Goal: Transaction & Acquisition: Purchase product/service

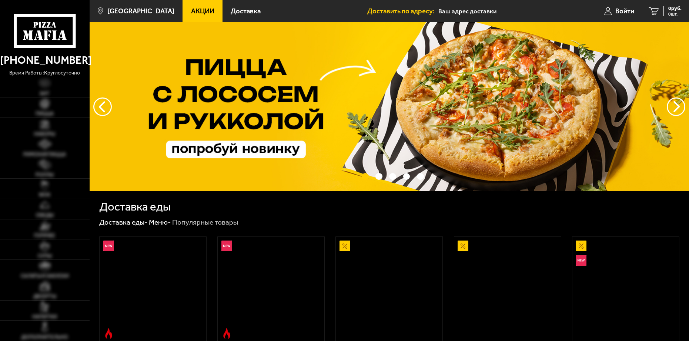
type input "[STREET_ADDRESS]"
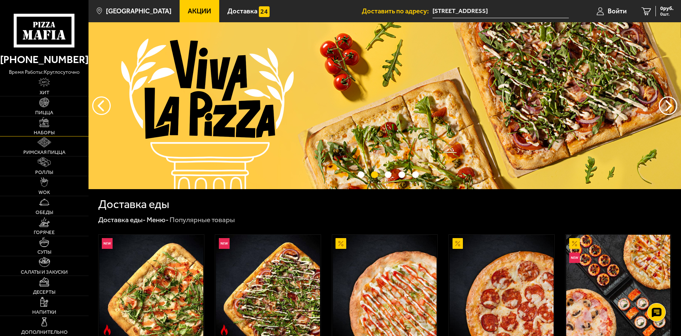
click at [45, 125] on img at bounding box center [44, 122] width 10 height 10
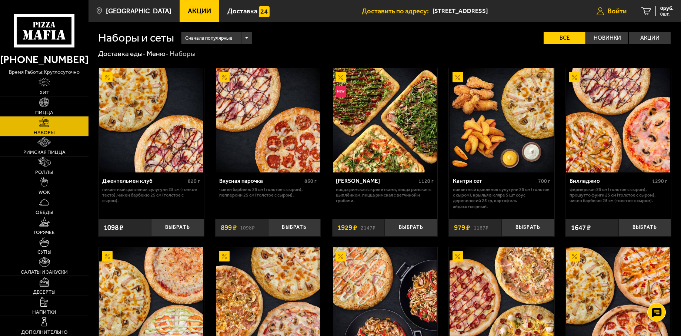
click at [622, 13] on span "Войти" at bounding box center [617, 11] width 19 height 7
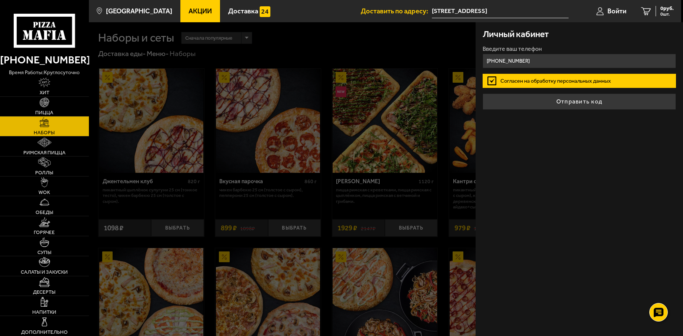
type input "[PHONE_NUMBER]"
click at [483, 93] on button "Отправить код" at bounding box center [579, 101] width 193 height 16
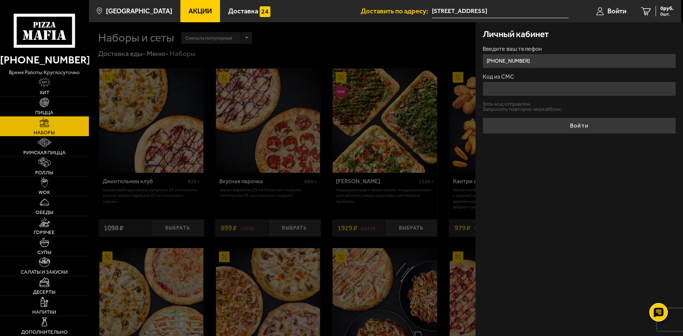
click at [520, 89] on input "Код из СМС" at bounding box center [579, 88] width 193 height 14
click at [500, 104] on form "Введите ваш телефон +7 (911) 033-53-28 Код из СМС Sms-код отправлен. Запросить …" at bounding box center [579, 90] width 193 height 88
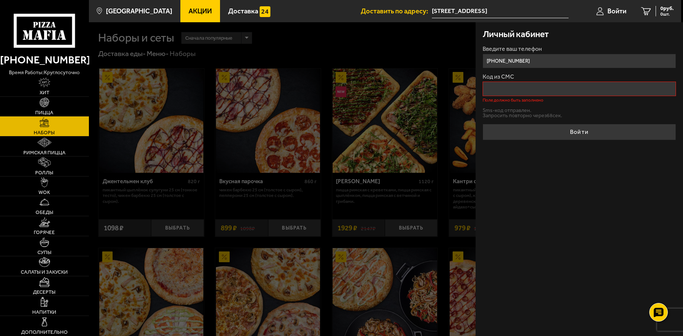
click at [243, 199] on div at bounding box center [430, 190] width 683 height 336
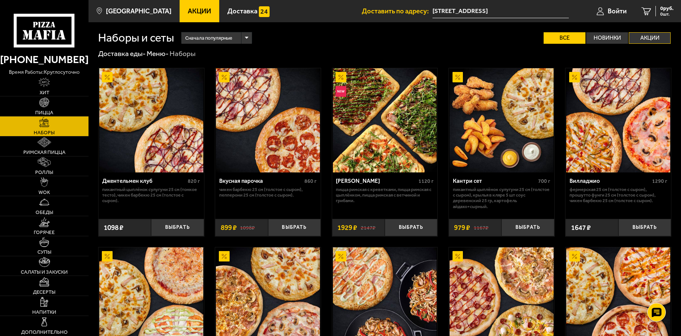
click at [630, 39] on label "Акции" at bounding box center [650, 37] width 42 height 11
click at [0, 0] on input "Акции" at bounding box center [0, 0] width 0 height 0
click at [568, 40] on label "Все" at bounding box center [565, 37] width 42 height 11
click at [0, 0] on input "Все" at bounding box center [0, 0] width 0 height 0
click at [622, 39] on label "Новинки" at bounding box center [607, 37] width 42 height 11
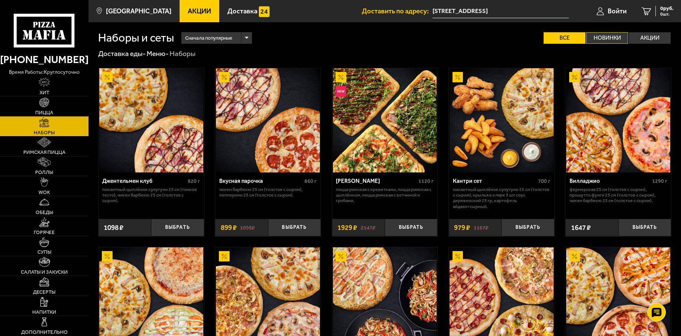
click at [0, 0] on input "Новинки" at bounding box center [0, 0] width 0 height 0
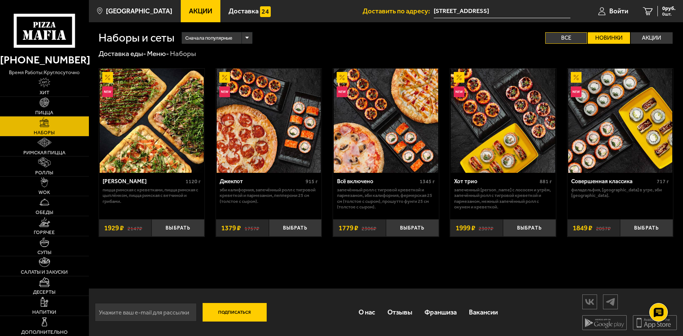
click at [570, 40] on label "Все" at bounding box center [566, 37] width 42 height 11
click at [0, 0] on input "Все" at bounding box center [0, 0] width 0 height 0
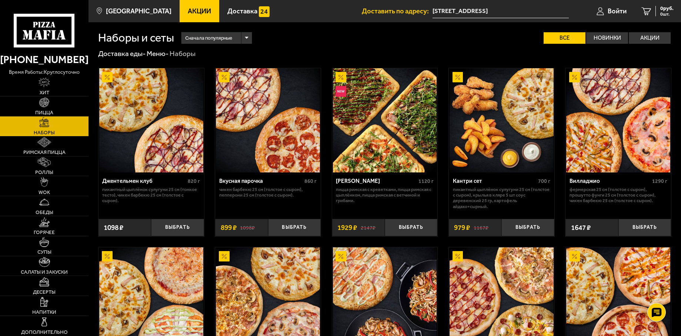
click at [218, 38] on span "Сначала популярные" at bounding box center [208, 37] width 47 height 13
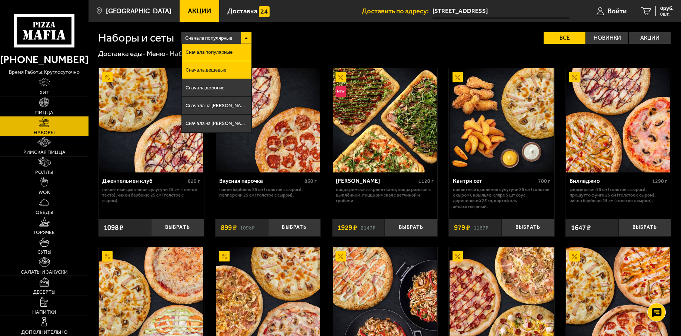
click at [213, 69] on span "Сначала дешевые" at bounding box center [206, 69] width 41 height 5
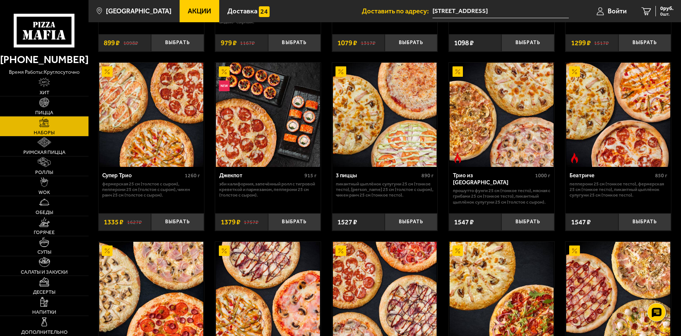
scroll to position [185, 0]
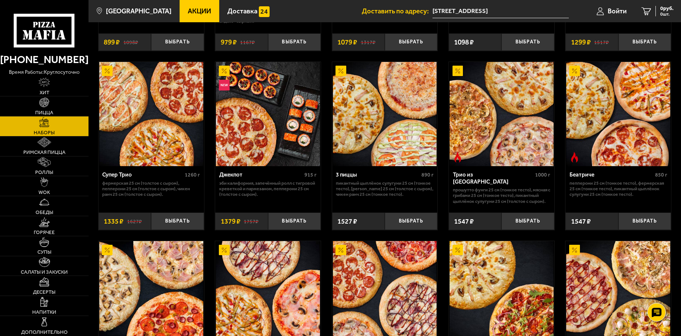
click at [381, 139] on img at bounding box center [385, 114] width 104 height 104
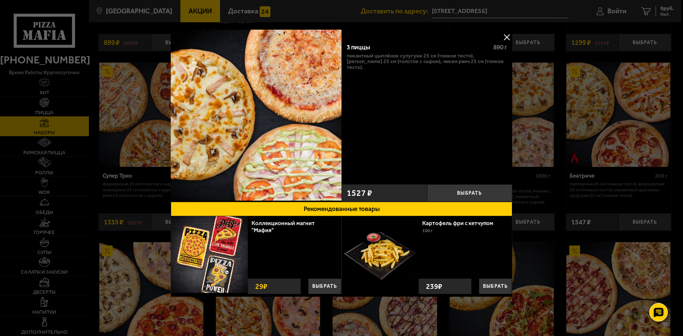
click at [557, 234] on div at bounding box center [341, 168] width 683 height 336
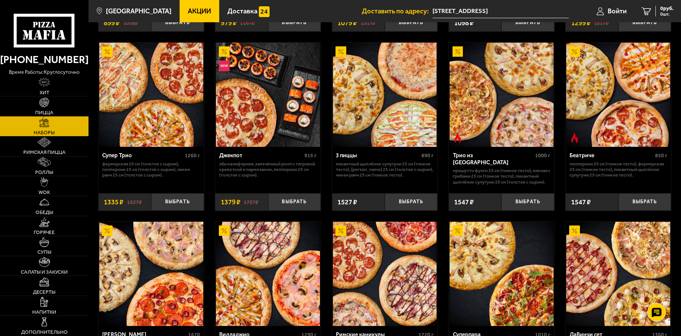
scroll to position [148, 0]
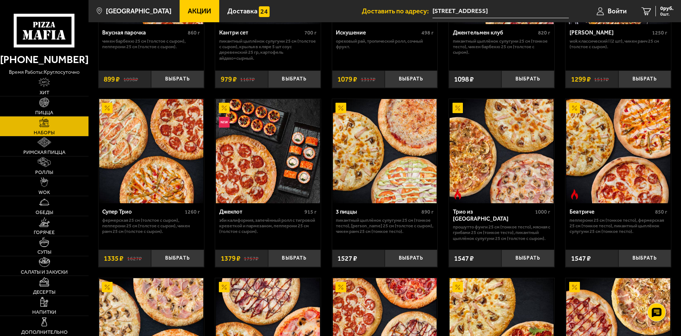
click at [491, 171] on img at bounding box center [502, 151] width 104 height 104
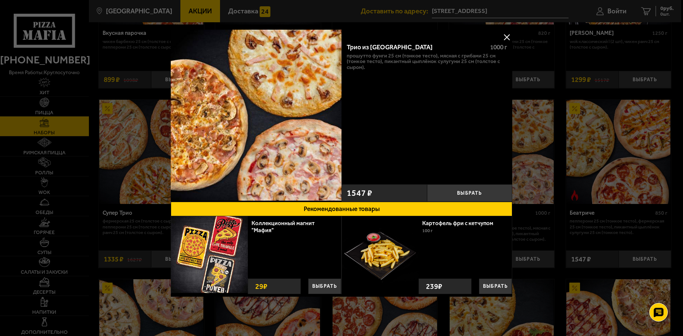
click at [537, 179] on div at bounding box center [341, 168] width 683 height 336
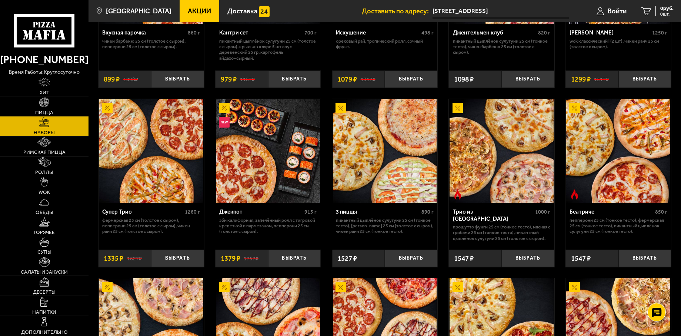
click at [613, 175] on img at bounding box center [618, 151] width 104 height 104
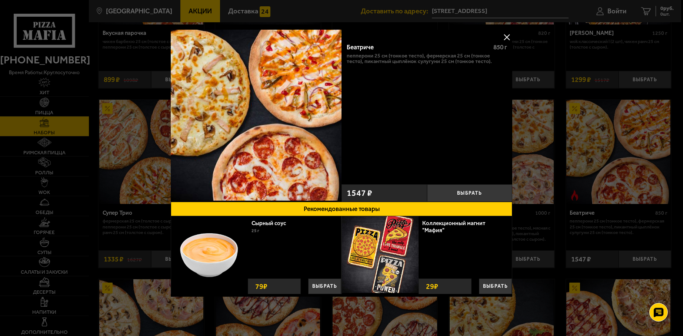
click at [593, 188] on div at bounding box center [341, 168] width 683 height 336
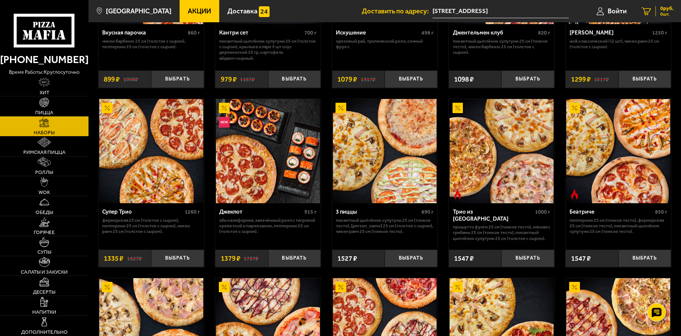
click at [663, 9] on span "0 руб." at bounding box center [666, 8] width 13 height 5
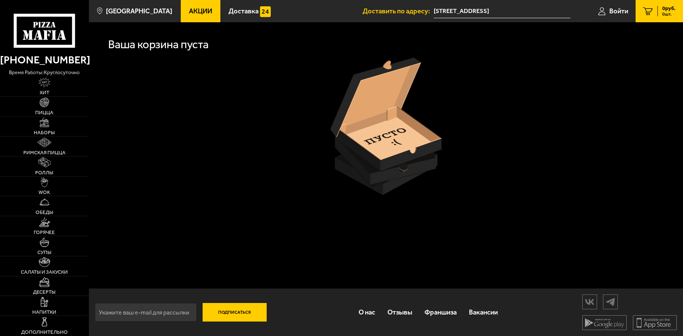
click at [153, 310] on input "email" at bounding box center [146, 312] width 102 height 19
click at [274, 210] on div "Ваша корзина пуста Подписаться О нас Отзывы Франшиза Вакансии Мы в соцсетях Ска…" at bounding box center [386, 178] width 594 height 313
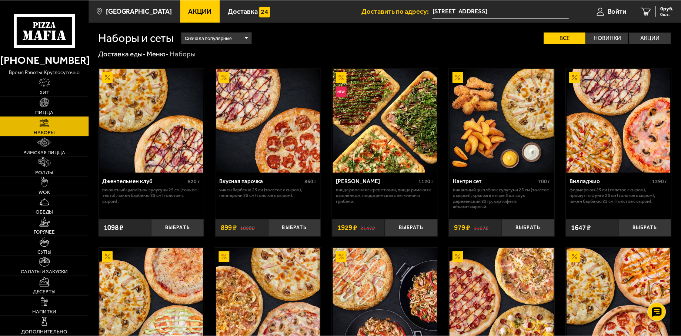
scroll to position [148, 0]
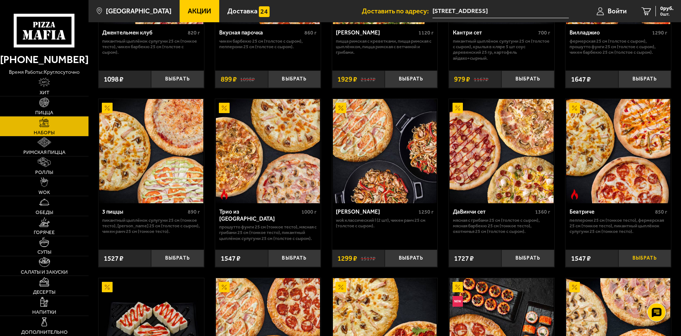
click at [644, 256] on button "Выбрать" at bounding box center [644, 257] width 53 height 17
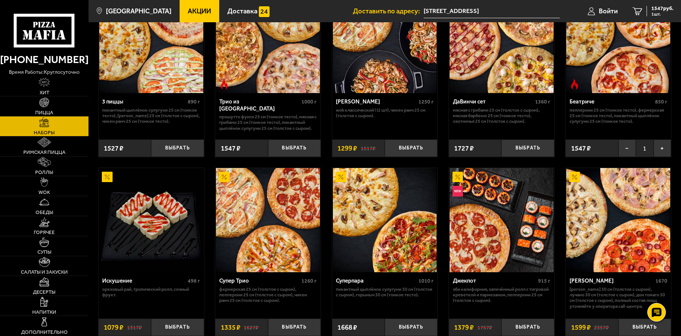
scroll to position [259, 0]
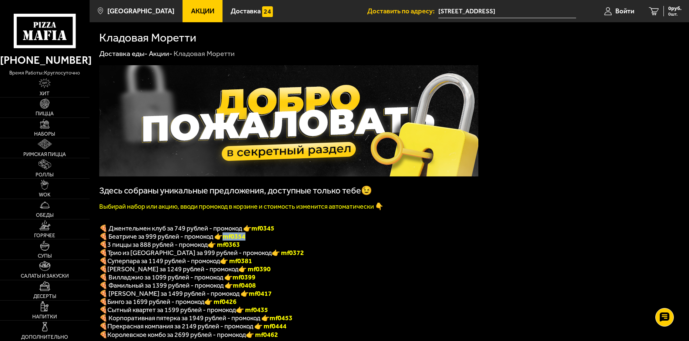
drag, startPoint x: 234, startPoint y: 237, endPoint x: 226, endPoint y: 237, distance: 8.5
click at [226, 237] on p "🍕 Беатриче за 999 рублей - промокод 👉 mf0354" at bounding box center [288, 236] width 379 height 8
copy b "mf0354"
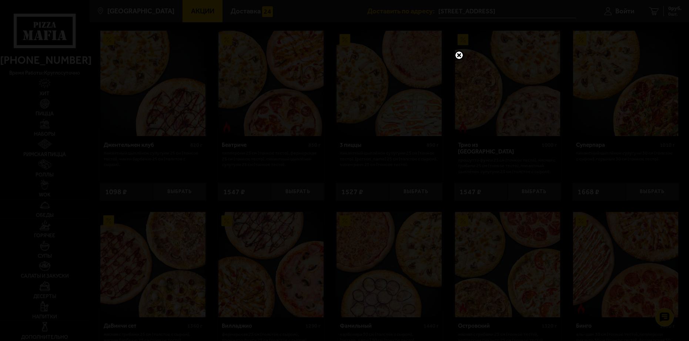
scroll to position [518, 0]
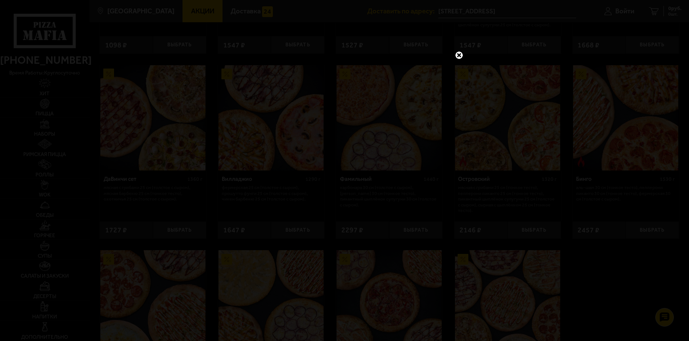
click at [459, 55] on link at bounding box center [459, 55] width 10 height 10
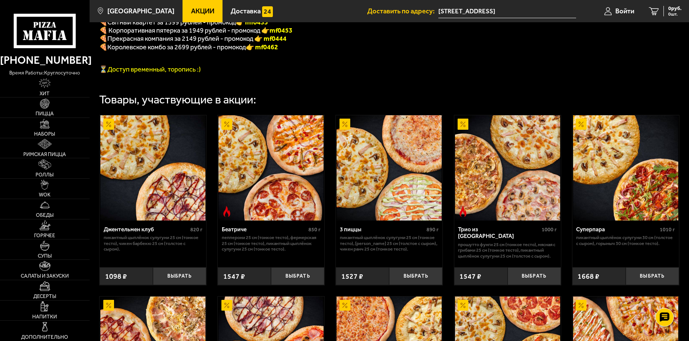
scroll to position [407, 0]
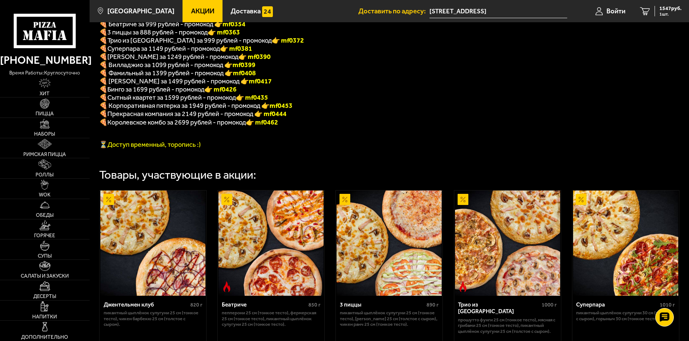
scroll to position [37, 0]
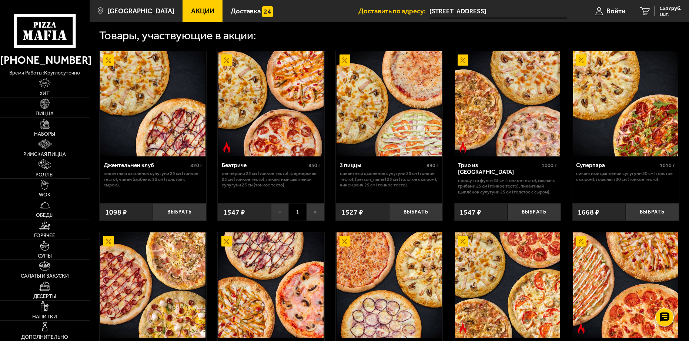
scroll to position [333, 0]
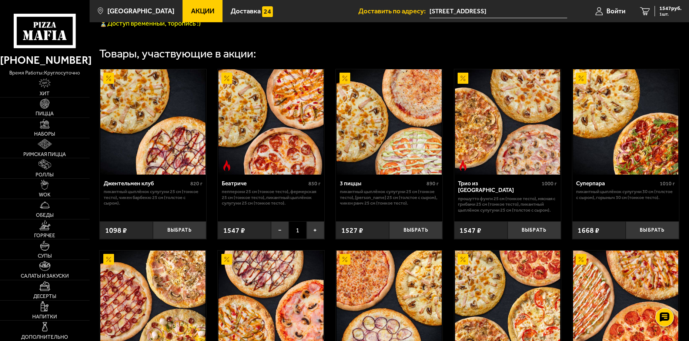
click at [381, 149] on img at bounding box center [389, 121] width 105 height 105
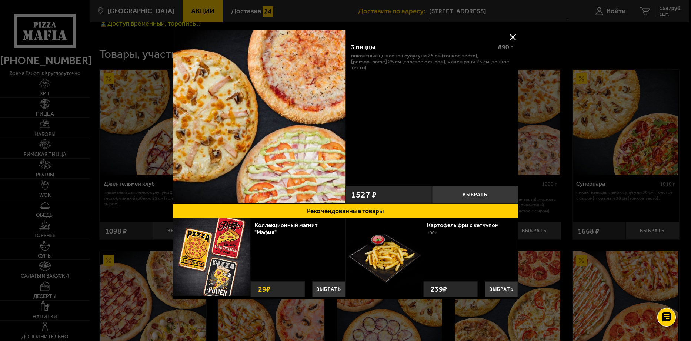
click at [550, 146] on div at bounding box center [345, 170] width 691 height 341
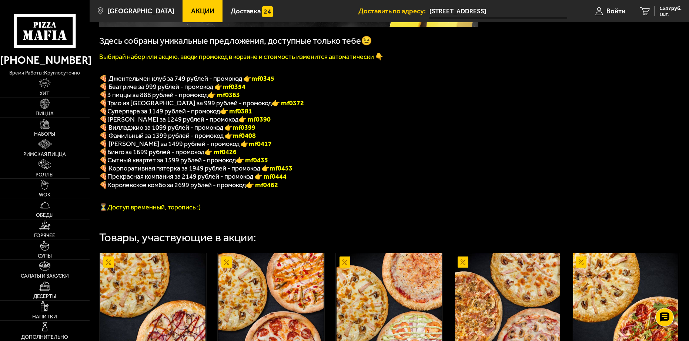
scroll to position [148, 0]
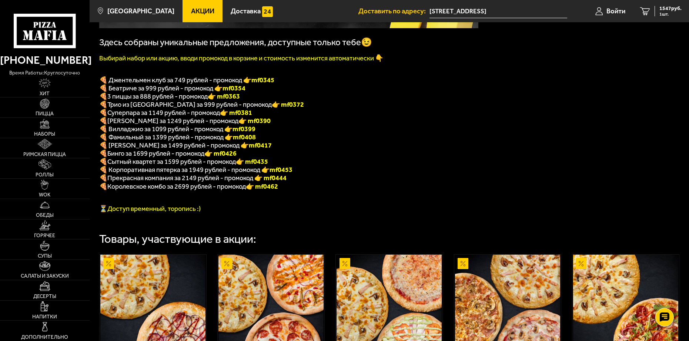
click at [235, 92] on b "mf0354" at bounding box center [234, 88] width 23 height 8
copy b "mf0354"
click at [663, 19] on link "1 1547 руб. 1 шт." at bounding box center [661, 11] width 56 height 22
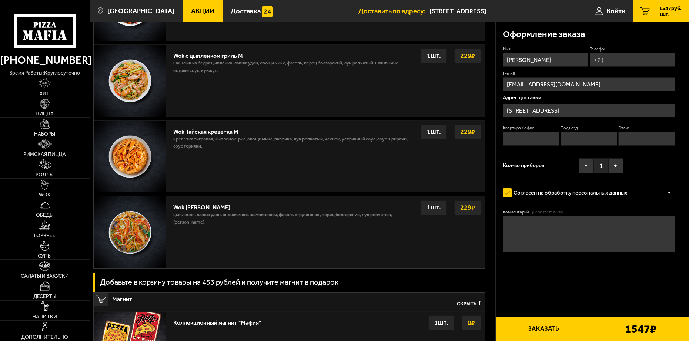
scroll to position [852, 0]
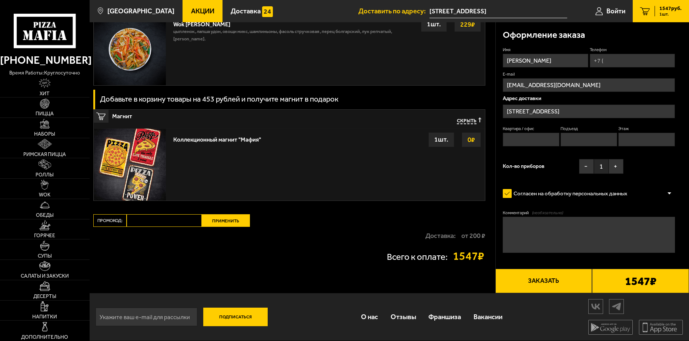
click at [165, 222] on input "Промокод:" at bounding box center [164, 220] width 75 height 13
paste input "mf0354"
type input "mf0354"
click at [231, 220] on button "Применить" at bounding box center [226, 220] width 48 height 13
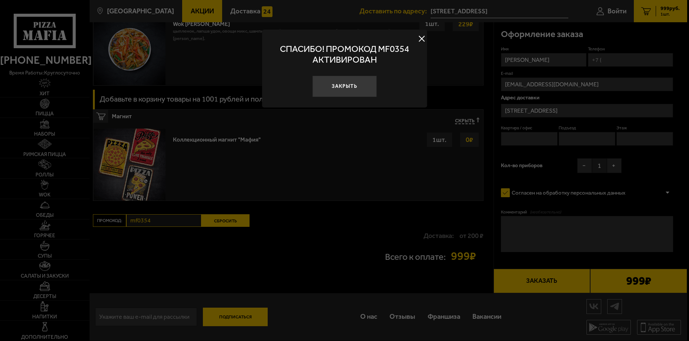
scroll to position [633, 0]
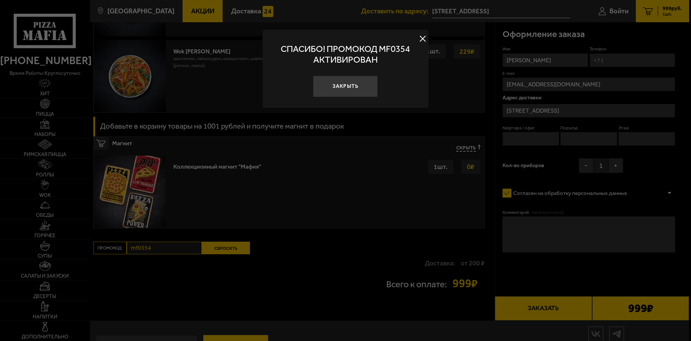
click at [418, 37] on button at bounding box center [422, 38] width 11 height 11
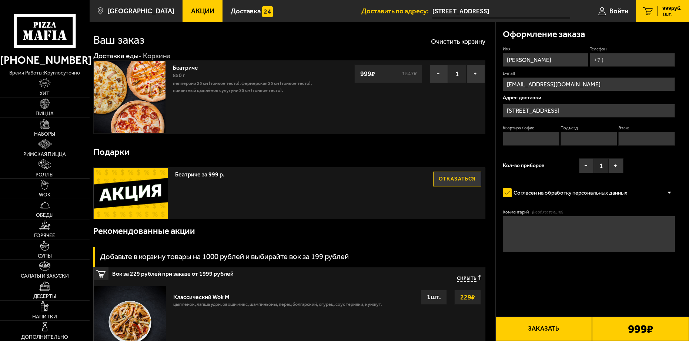
scroll to position [0, 0]
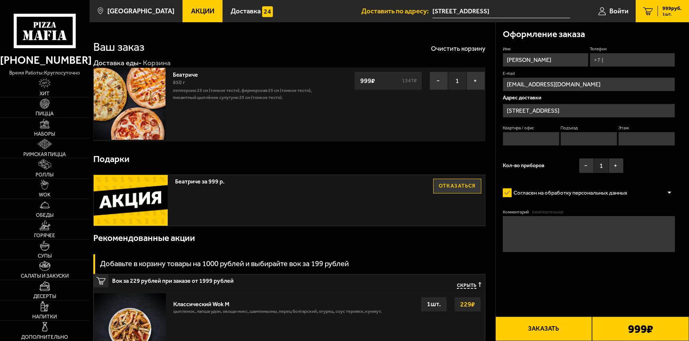
click at [614, 64] on input "Телефон" at bounding box center [633, 60] width 86 height 14
type input "+7 (911) 033-53-28"
click at [533, 139] on input "Квартира / офис" at bounding box center [531, 139] width 57 height 14
type input "96"
drag, startPoint x: 584, startPoint y: 138, endPoint x: 592, endPoint y: 146, distance: 11.3
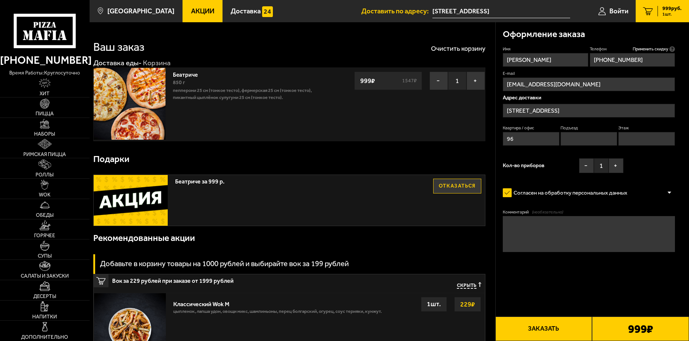
click at [584, 138] on input "Подъезд" at bounding box center [589, 139] width 57 height 14
type input "2"
click at [638, 140] on input "Этаж" at bounding box center [646, 139] width 57 height 14
type input "8"
click at [637, 176] on div "Имя Даниил Телефон Применить скидку Вы будете зарегистрированы автоматически. +…" at bounding box center [589, 111] width 172 height 130
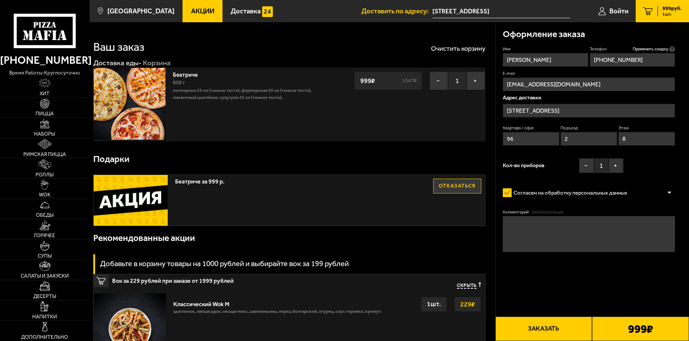
click at [532, 330] on button "Заказать" at bounding box center [544, 328] width 97 height 24
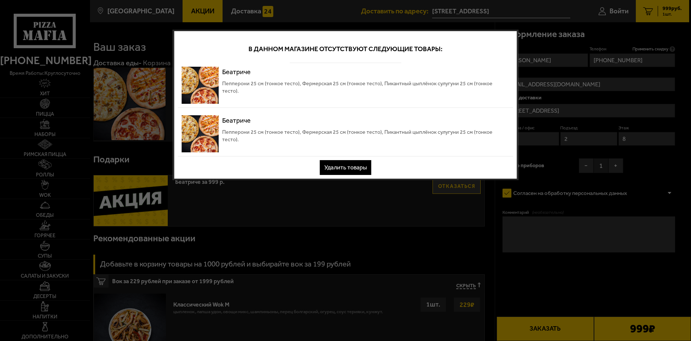
click at [388, 220] on div at bounding box center [345, 170] width 691 height 341
click at [352, 169] on button "Удалить товары" at bounding box center [345, 167] width 51 height 15
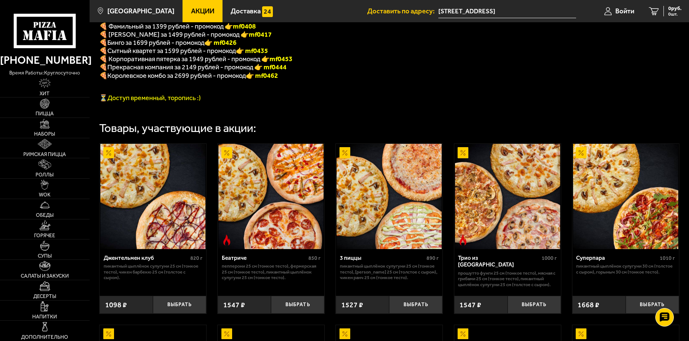
scroll to position [296, 0]
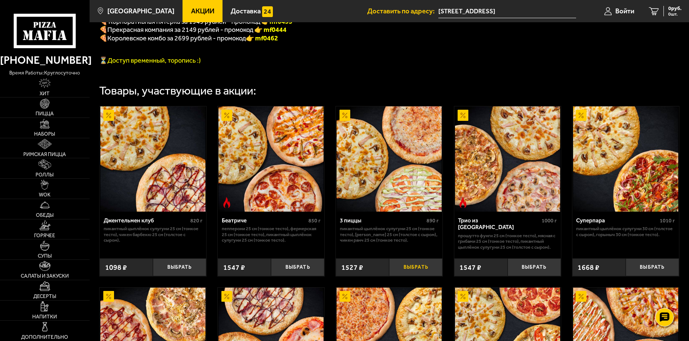
click at [410, 274] on button "Выбрать" at bounding box center [415, 266] width 53 height 17
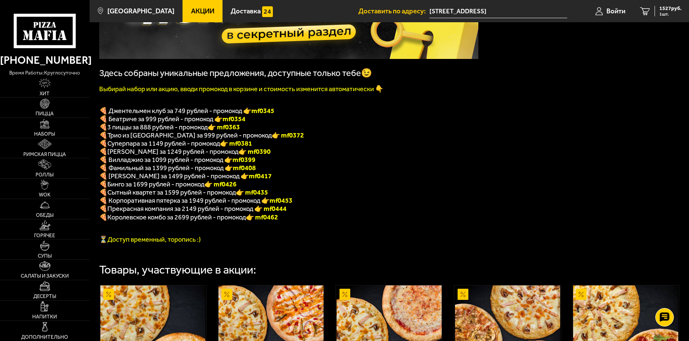
scroll to position [111, 0]
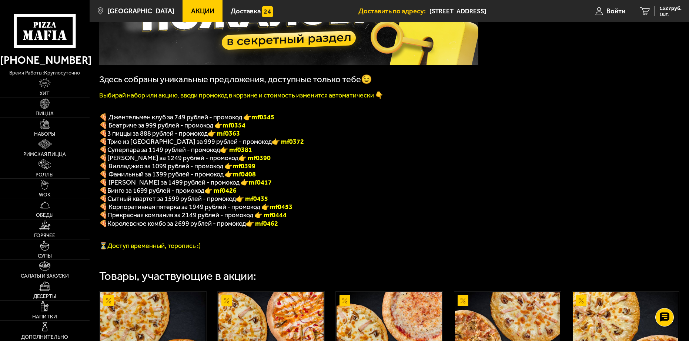
click at [234, 136] on font "👉 mf0363" at bounding box center [224, 133] width 32 height 8
copy font "f0363"
click at [658, 13] on div "1527 руб. 1 шт." at bounding box center [668, 11] width 27 height 10
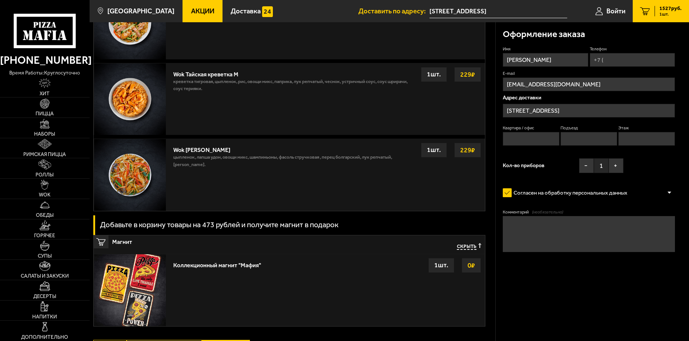
scroll to position [852, 0]
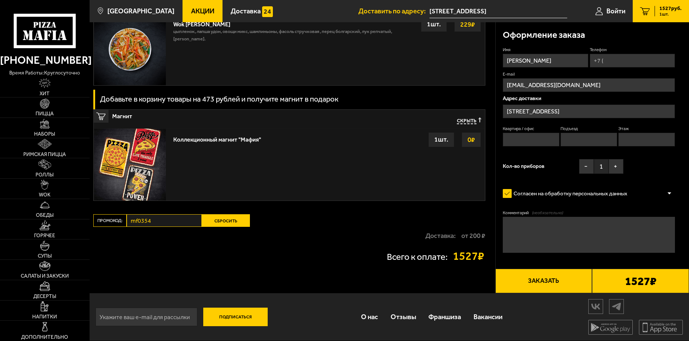
click at [219, 219] on button "Сбросить" at bounding box center [226, 220] width 48 height 13
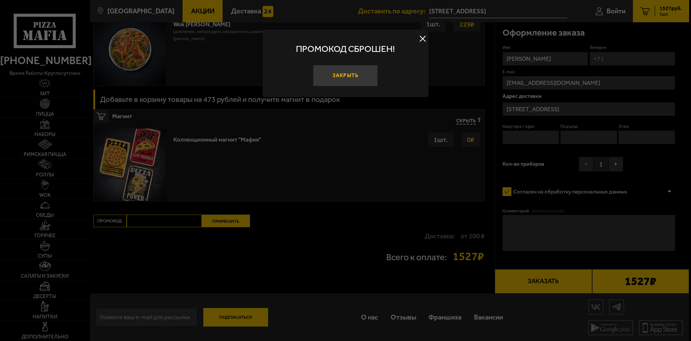
click at [338, 79] on button "Закрыть" at bounding box center [345, 75] width 65 height 21
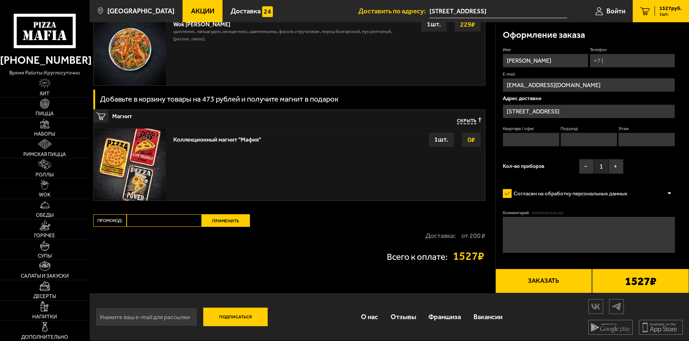
click at [175, 219] on input "Промокод:" at bounding box center [164, 220] width 75 height 13
paste input "mf0363"
type input "mf0363"
click at [223, 221] on button "Применить" at bounding box center [226, 220] width 48 height 13
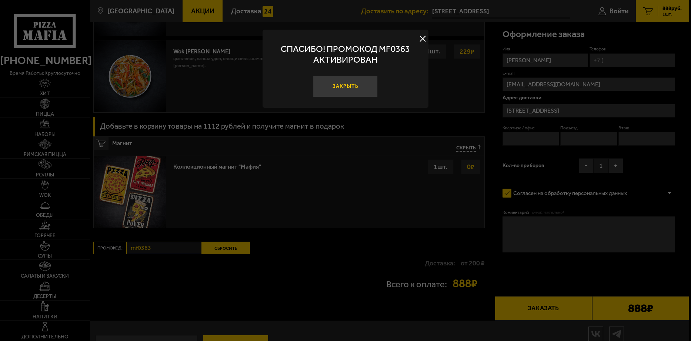
click at [346, 83] on button "Закрыть" at bounding box center [345, 86] width 65 height 21
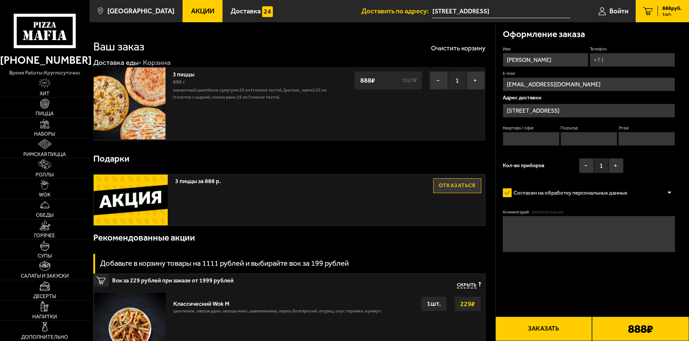
scroll to position [0, 0]
click at [625, 61] on input "Телефон" at bounding box center [633, 60] width 86 height 14
type input "+7 (911) 033-53-28"
click at [537, 135] on input "Квартира / офис" at bounding box center [531, 139] width 57 height 14
type input "96"
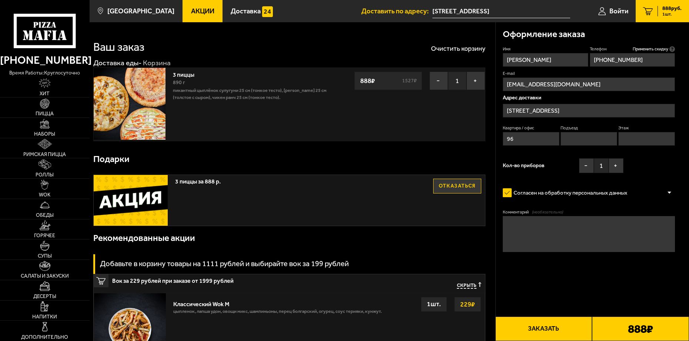
click at [575, 140] on input "Подъезд" at bounding box center [589, 139] width 57 height 14
click at [636, 140] on input "Этаж" at bounding box center [646, 139] width 57 height 14
type input "8"
click at [586, 140] on input "Подъезд" at bounding box center [589, 139] width 57 height 14
click at [543, 176] on div "Кол-во приборов − 1 +" at bounding box center [563, 167] width 121 height 19
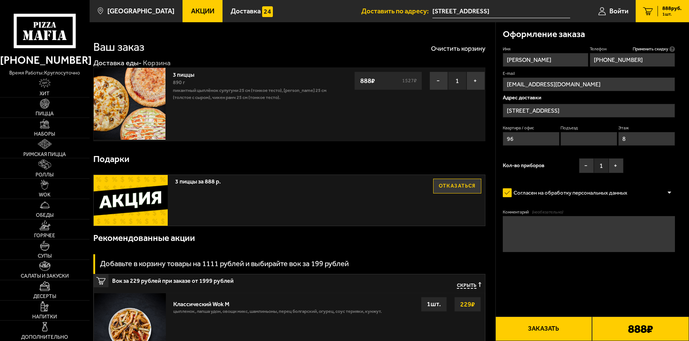
click at [530, 193] on label "Согласен на обработку персональных данных" at bounding box center [568, 193] width 131 height 14
click at [0, 0] on input "Согласен на обработку персональных данных" at bounding box center [0, 0] width 0 height 0
click at [527, 193] on label "Согласен на обработку персональных данных" at bounding box center [568, 193] width 131 height 14
click at [0, 0] on input "Согласен на обработку персональных данных" at bounding box center [0, 0] width 0 height 0
click at [662, 190] on div "Согласен на обработку персональных данных" at bounding box center [589, 193] width 172 height 14
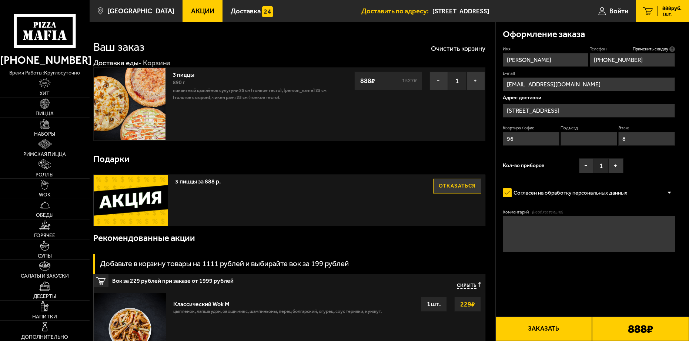
click at [669, 193] on div at bounding box center [669, 193] width 11 height 6
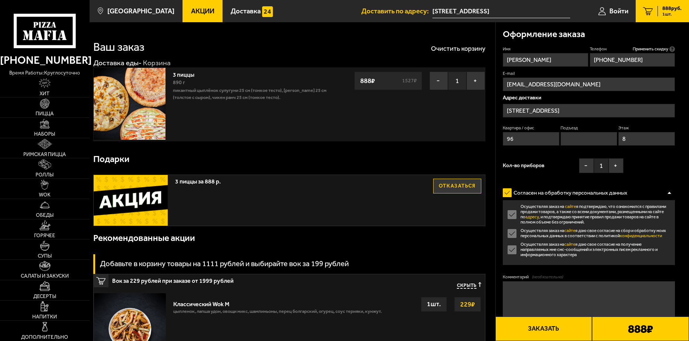
click at [668, 193] on div at bounding box center [669, 193] width 11 height 6
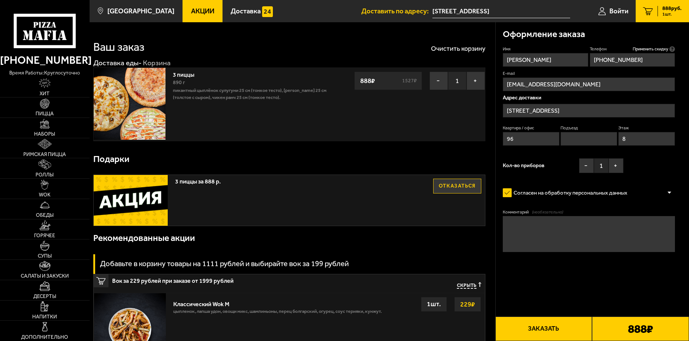
click at [559, 330] on button "Заказать" at bounding box center [544, 328] width 97 height 24
click at [586, 145] on input "Подъезд" at bounding box center [589, 139] width 57 height 14
type input "2"
click at [543, 326] on button "Заказать" at bounding box center [544, 328] width 97 height 24
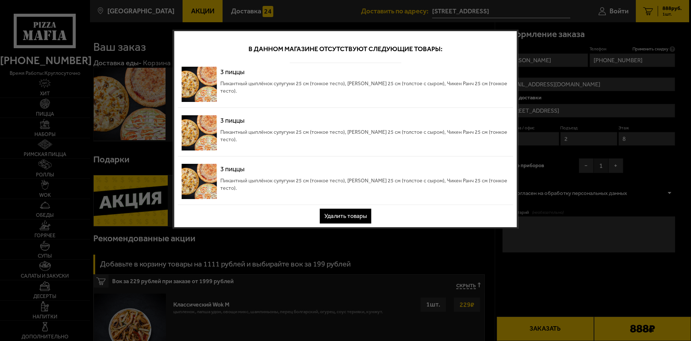
click at [346, 214] on button "Удалить товары" at bounding box center [345, 216] width 51 height 15
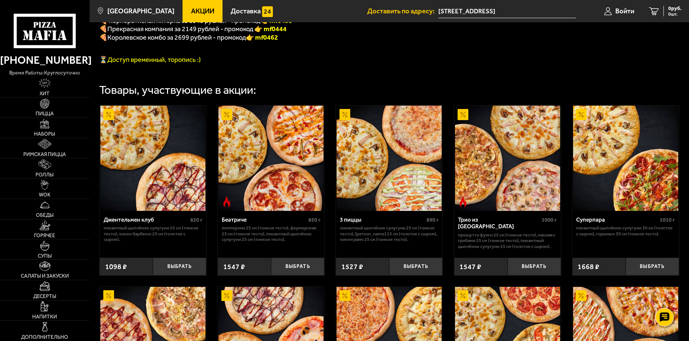
scroll to position [296, 0]
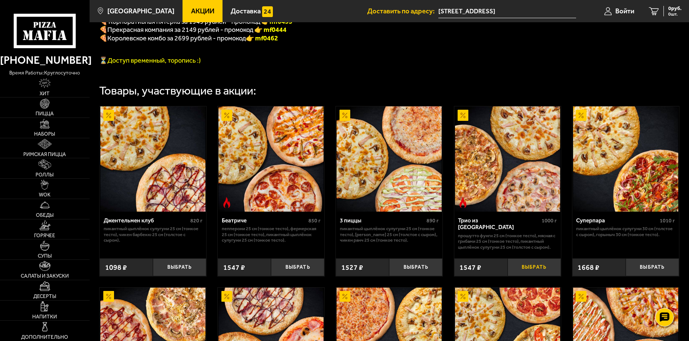
click at [530, 276] on button "Выбрать" at bounding box center [534, 266] width 53 height 17
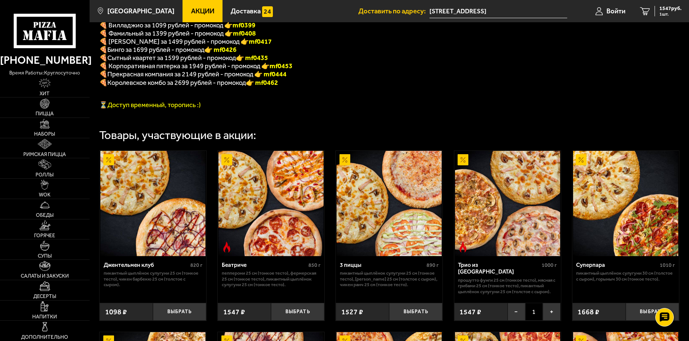
scroll to position [74, 0]
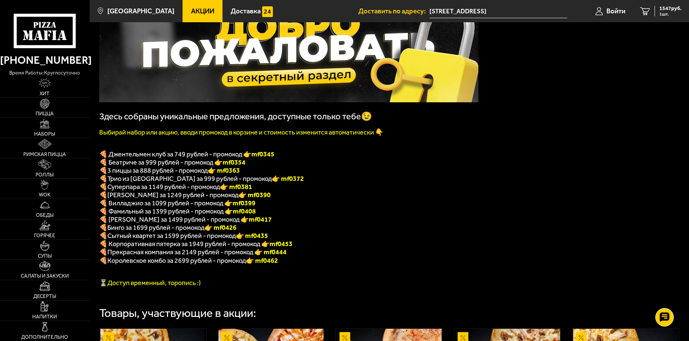
click at [272, 181] on font "👉 mf0372" at bounding box center [288, 178] width 32 height 8
copy font "f0372"
click at [674, 12] on span "1 шт." at bounding box center [671, 14] width 22 height 4
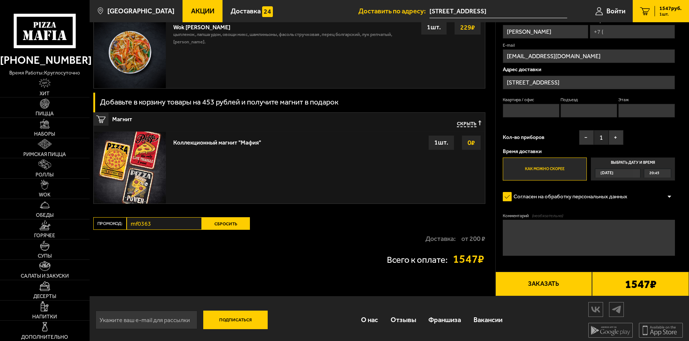
scroll to position [852, 0]
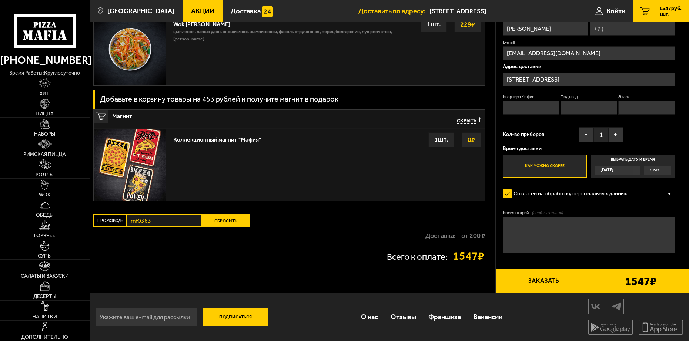
click at [220, 219] on button "Сбросить" at bounding box center [226, 220] width 48 height 13
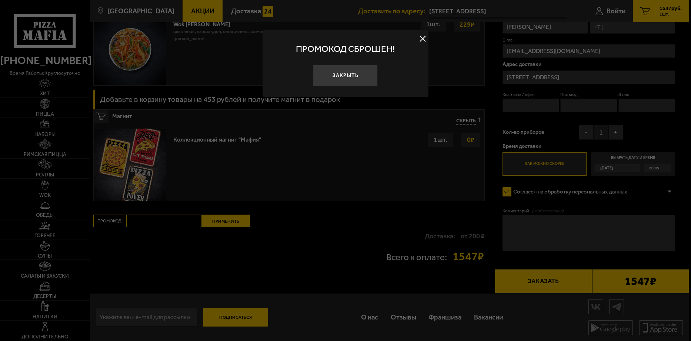
click at [338, 68] on button "Закрыть" at bounding box center [345, 75] width 65 height 21
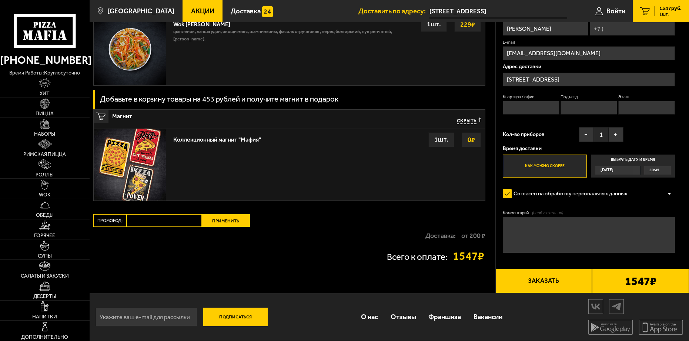
click at [155, 217] on input "Промокод:" at bounding box center [164, 220] width 75 height 13
paste input "mf0372"
type input "mf0372"
click at [232, 219] on button "Применить" at bounding box center [226, 220] width 48 height 13
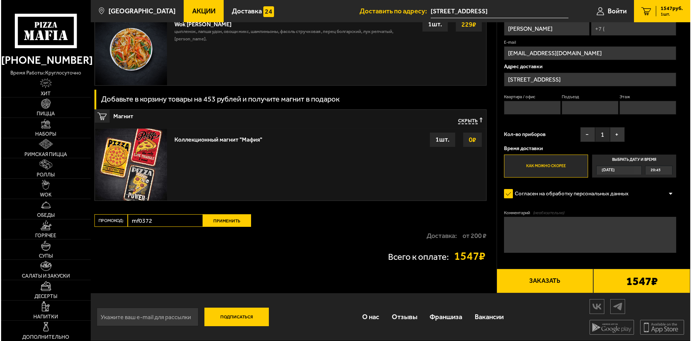
scroll to position [633, 0]
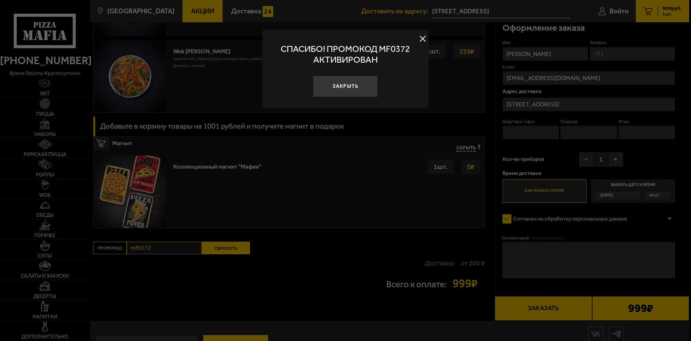
click at [355, 86] on button "Закрыть" at bounding box center [345, 86] width 65 height 21
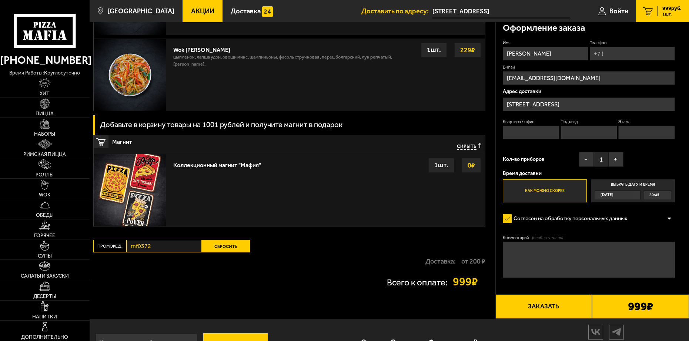
click at [628, 50] on input "Телефон" at bounding box center [633, 54] width 86 height 14
type input "[PHONE_NUMBER]"
click at [533, 127] on input "Квартира / офис" at bounding box center [531, 133] width 57 height 14
type input "96"
click at [594, 131] on input "Подъезд" at bounding box center [589, 133] width 57 height 14
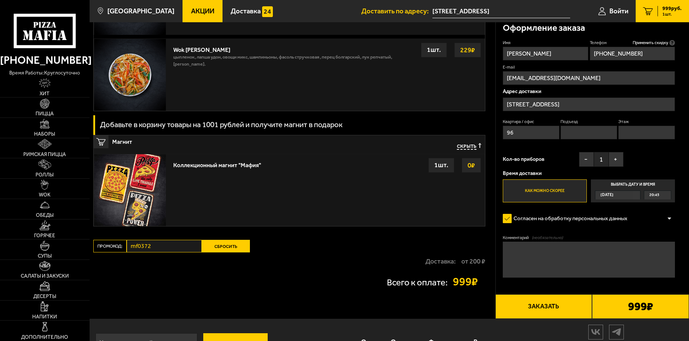
click at [640, 136] on input "Этаж" at bounding box center [646, 133] width 57 height 14
click at [628, 149] on div "Имя Даниил Телефон Применить скидку Вы будете зарегистрированы автоматически. +…" at bounding box center [589, 121] width 172 height 163
click at [645, 150] on div "Имя Даниил Телефон Применить скидку Вы будете зарегистрированы автоматически. +…" at bounding box center [589, 121] width 172 height 163
drag, startPoint x: 640, startPoint y: 133, endPoint x: 646, endPoint y: 139, distance: 8.9
click at [640, 133] on input "Этаж" at bounding box center [646, 133] width 57 height 14
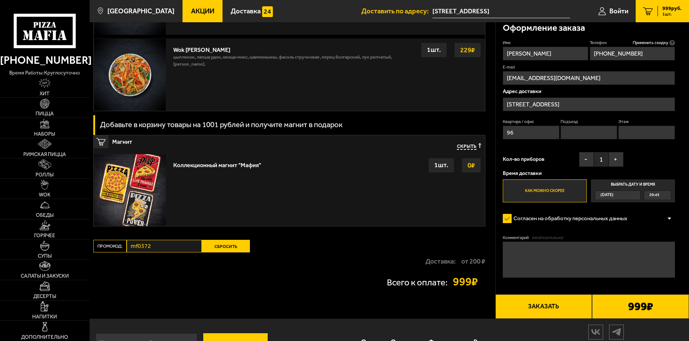
type input "8"
click at [577, 133] on input "Подъезд" at bounding box center [589, 133] width 57 height 14
type input "2"
click at [568, 309] on button "Заказать" at bounding box center [544, 306] width 97 height 24
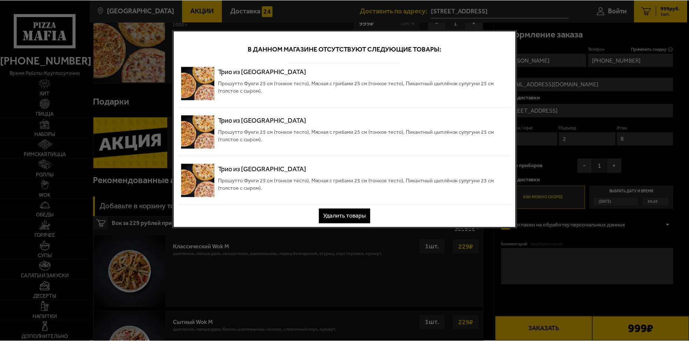
scroll to position [0, 0]
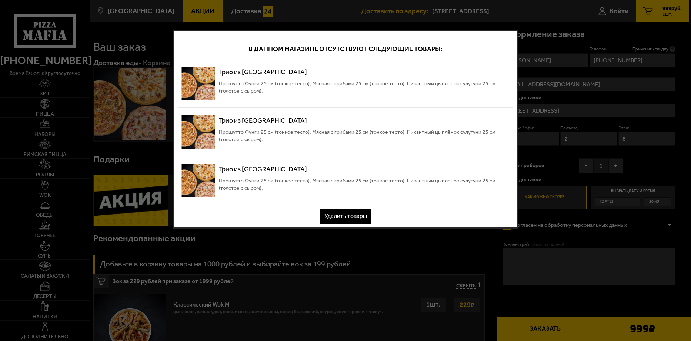
click at [343, 216] on button "Удалить товары" at bounding box center [345, 216] width 51 height 15
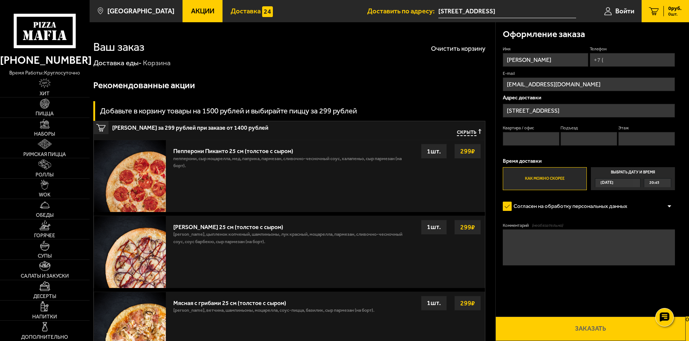
click at [240, 8] on span "Доставка" at bounding box center [246, 11] width 30 height 7
drag, startPoint x: 177, startPoint y: 86, endPoint x: 251, endPoint y: 73, distance: 75.5
click at [177, 86] on h3 "Рекомендованные акции" at bounding box center [144, 85] width 102 height 9
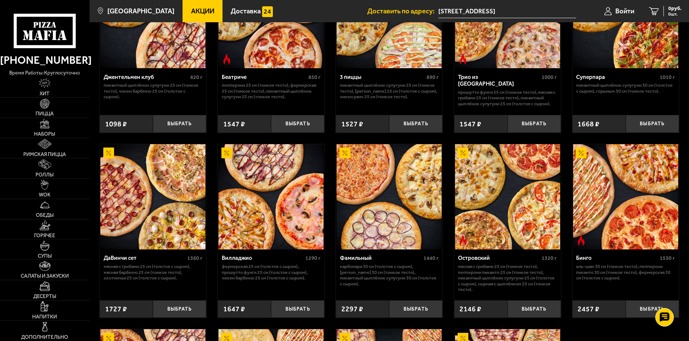
scroll to position [444, 0]
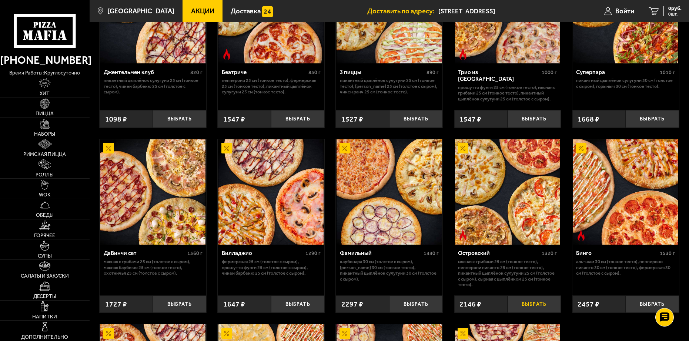
click at [544, 312] on button "Выбрать" at bounding box center [534, 303] width 53 height 17
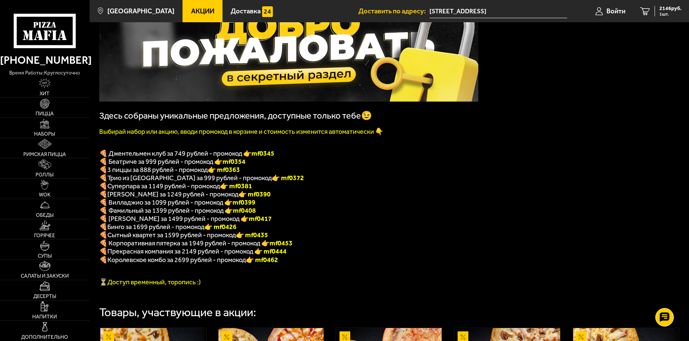
scroll to position [74, 0]
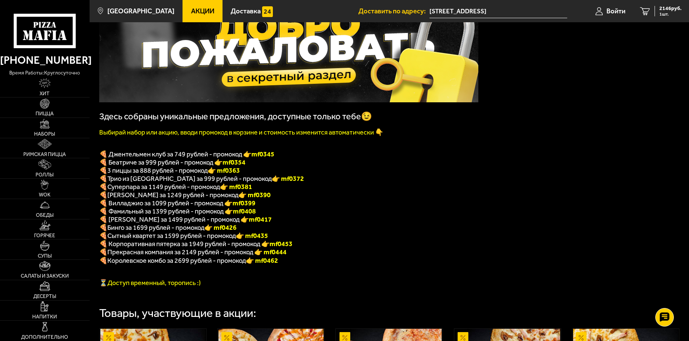
click at [249, 223] on b "mf0417" at bounding box center [260, 219] width 23 height 8
copy b "mf0417"
click at [664, 9] on span "2146 руб." at bounding box center [671, 8] width 22 height 5
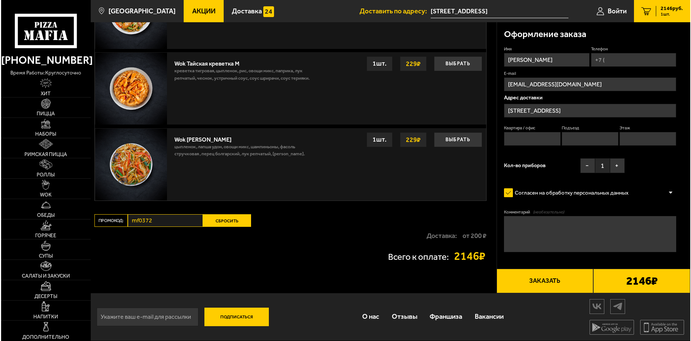
scroll to position [546, 0]
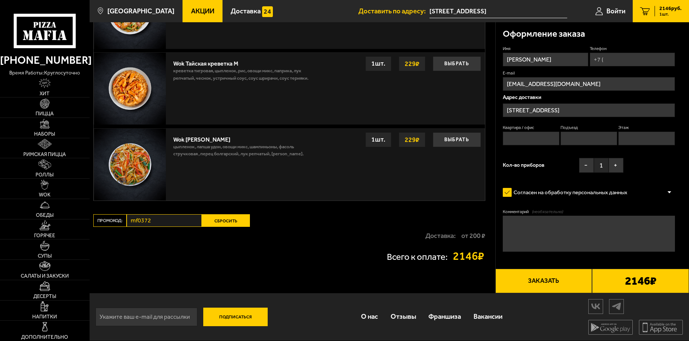
click at [226, 222] on button "Сбросить" at bounding box center [226, 220] width 48 height 13
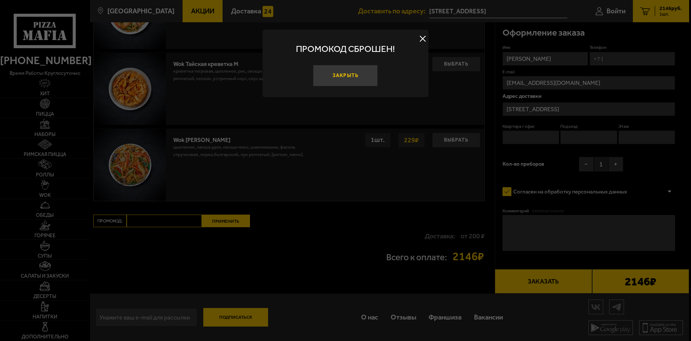
click at [342, 75] on button "Закрыть" at bounding box center [345, 75] width 65 height 21
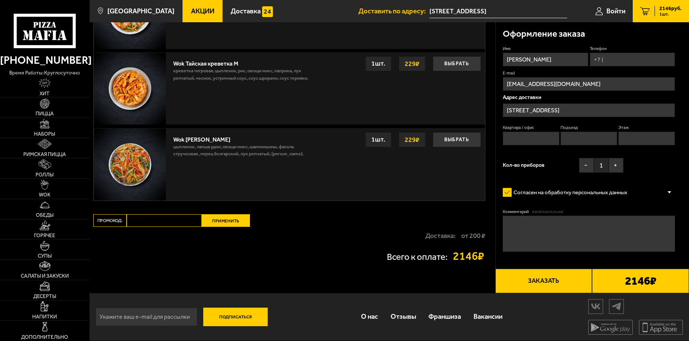
drag, startPoint x: 164, startPoint y: 221, endPoint x: 183, endPoint y: 222, distance: 19.3
click at [164, 221] on input "Промокод:" at bounding box center [164, 220] width 75 height 13
paste input "mf0417"
type input "mf0417"
drag, startPoint x: 234, startPoint y: 223, endPoint x: 241, endPoint y: 224, distance: 6.8
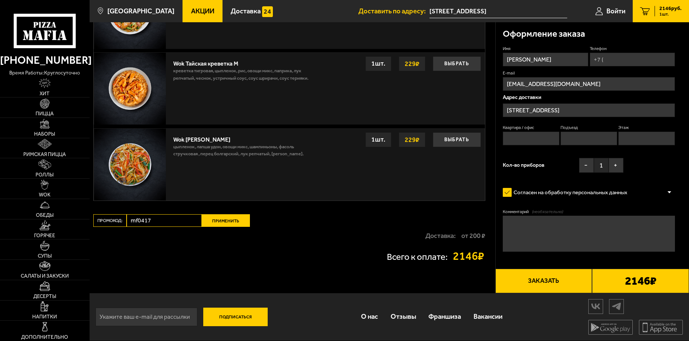
click at [234, 223] on button "Применить" at bounding box center [226, 220] width 48 height 13
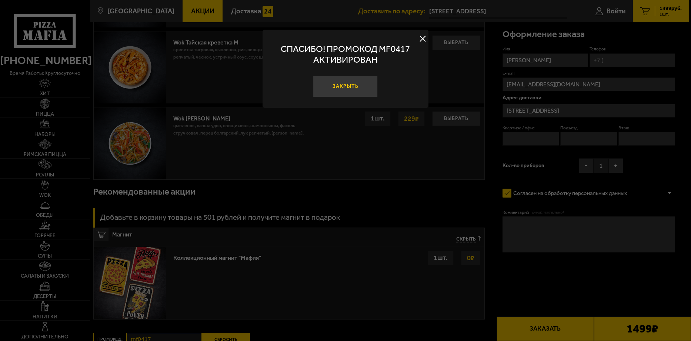
click at [357, 82] on button "Закрыть" at bounding box center [345, 86] width 65 height 21
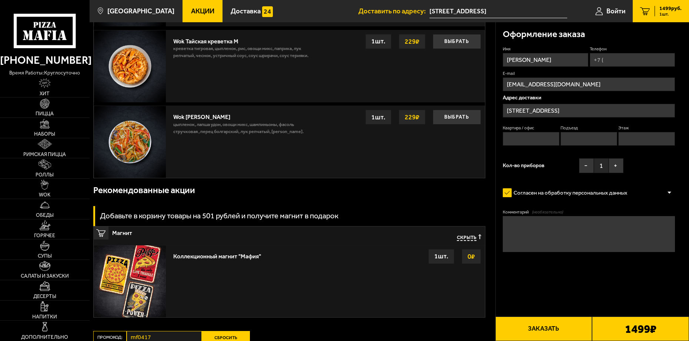
click at [622, 58] on input "Телефон" at bounding box center [633, 60] width 86 height 14
type input "[PHONE_NUMBER]"
click at [522, 134] on input "Квартира / офис" at bounding box center [531, 139] width 57 height 14
type input "96"
click at [576, 141] on input "Подъезд" at bounding box center [589, 139] width 57 height 14
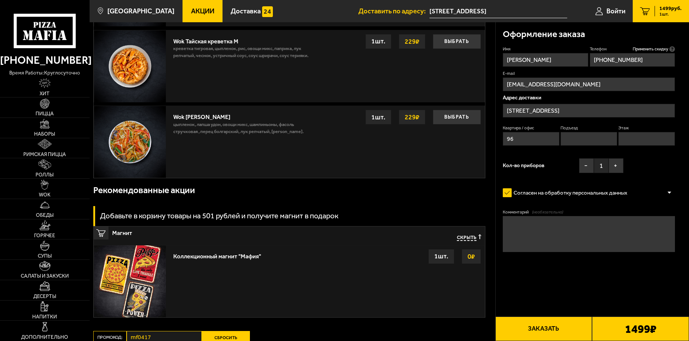
type input "2"
click at [641, 138] on input "Этаж" at bounding box center [646, 139] width 57 height 14
type input "8"
click at [634, 167] on div "Имя [PERSON_NAME] Телефон Применить скидку Вы будете зарегистрированы автоматич…" at bounding box center [589, 111] width 172 height 130
click at [548, 332] on button "Заказать" at bounding box center [544, 328] width 97 height 24
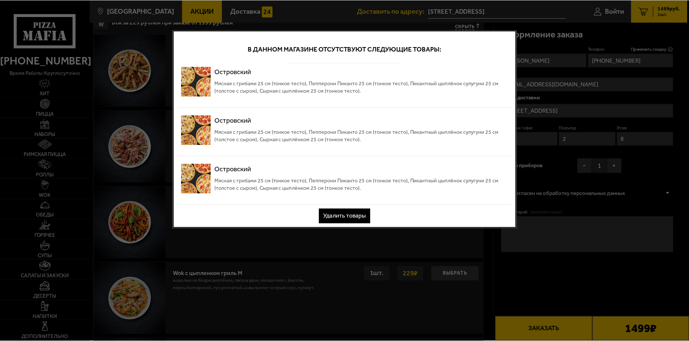
scroll to position [0, 0]
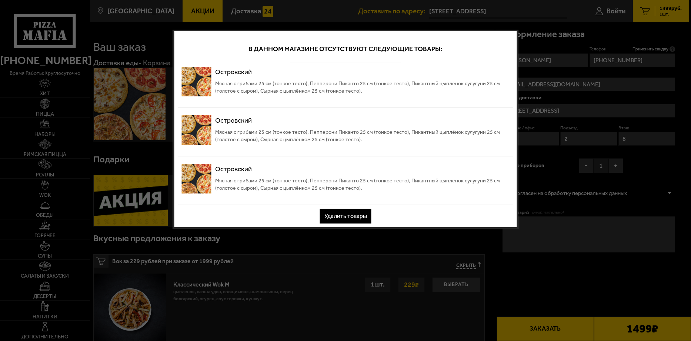
click at [352, 217] on button "Удалить товары" at bounding box center [345, 216] width 51 height 15
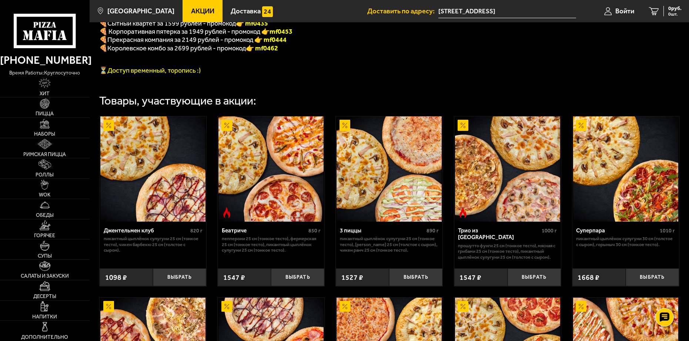
scroll to position [259, 0]
